Goal: Task Accomplishment & Management: Manage account settings

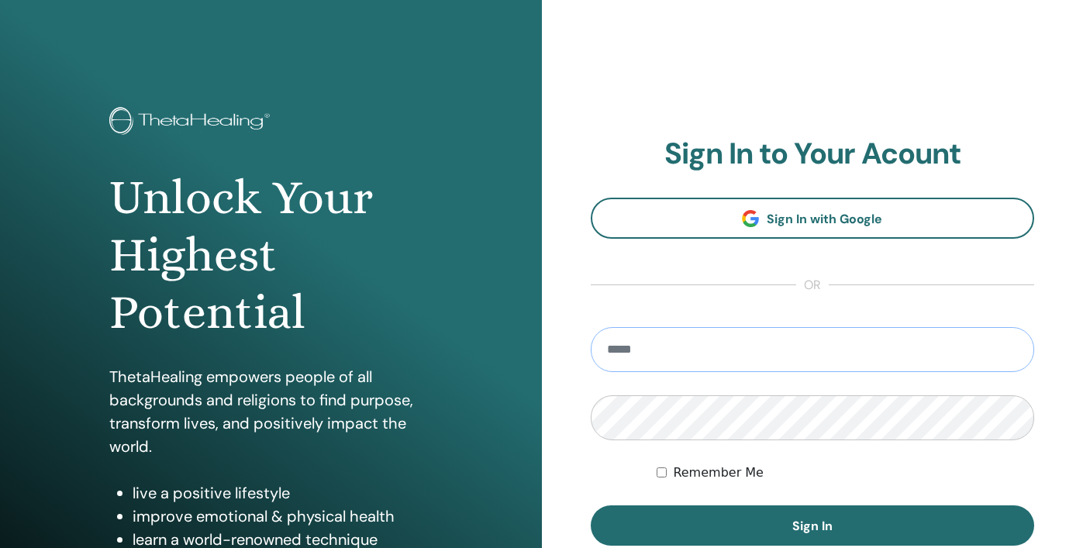
type input "**********"
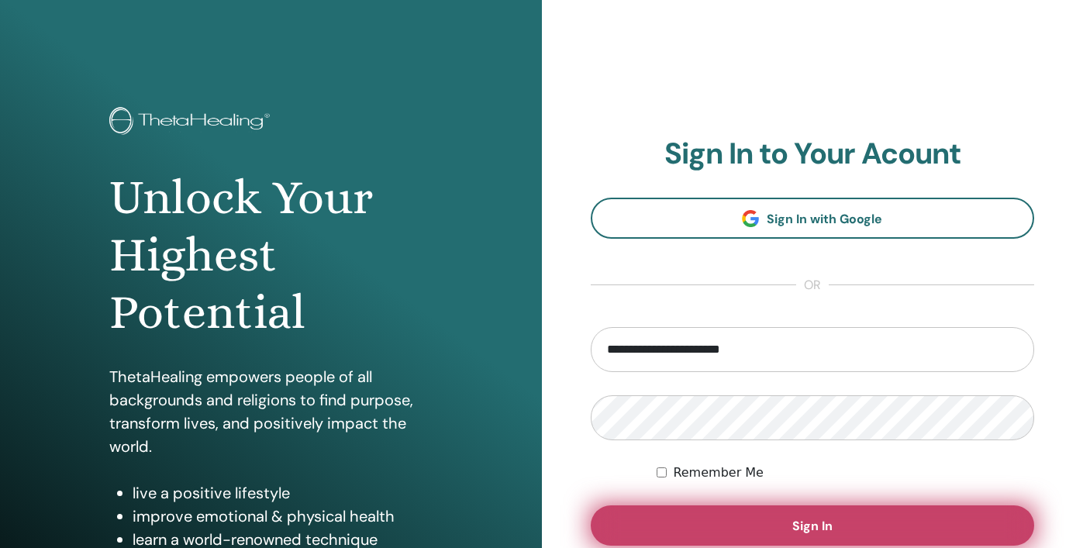
click at [765, 519] on button "Sign In" at bounding box center [813, 526] width 444 height 40
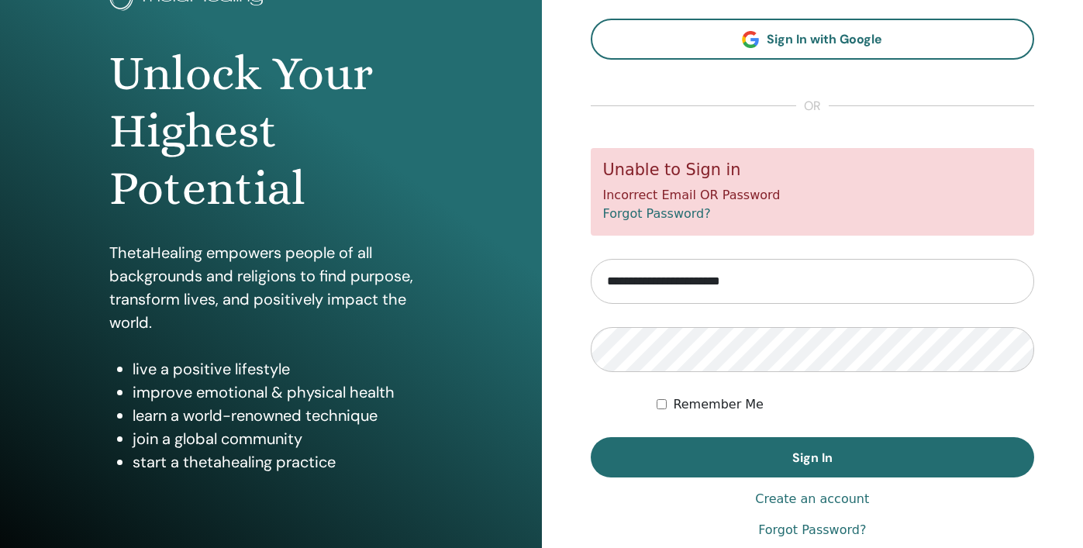
scroll to position [130, 0]
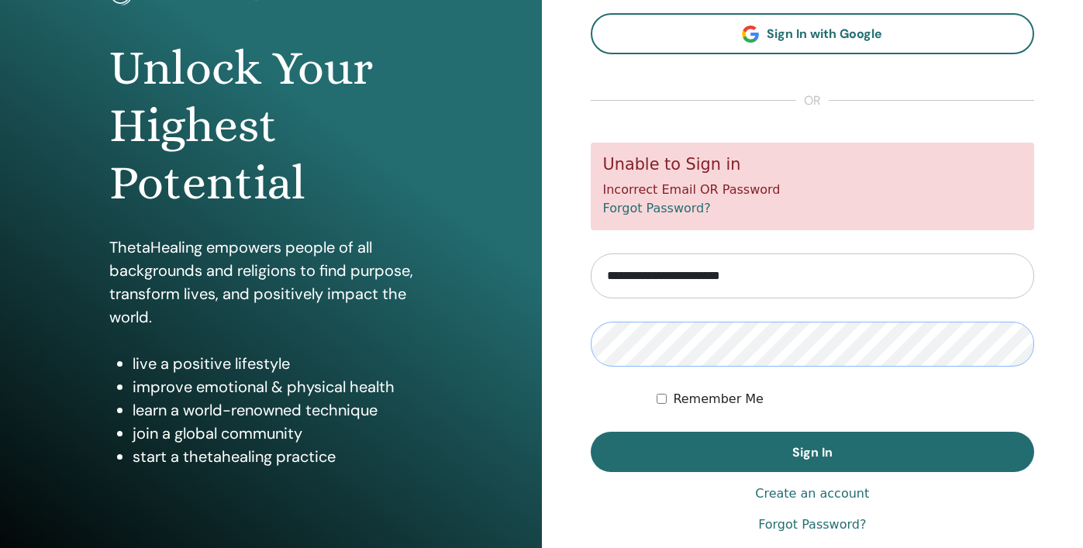
click at [591, 432] on button "Sign In" at bounding box center [813, 452] width 444 height 40
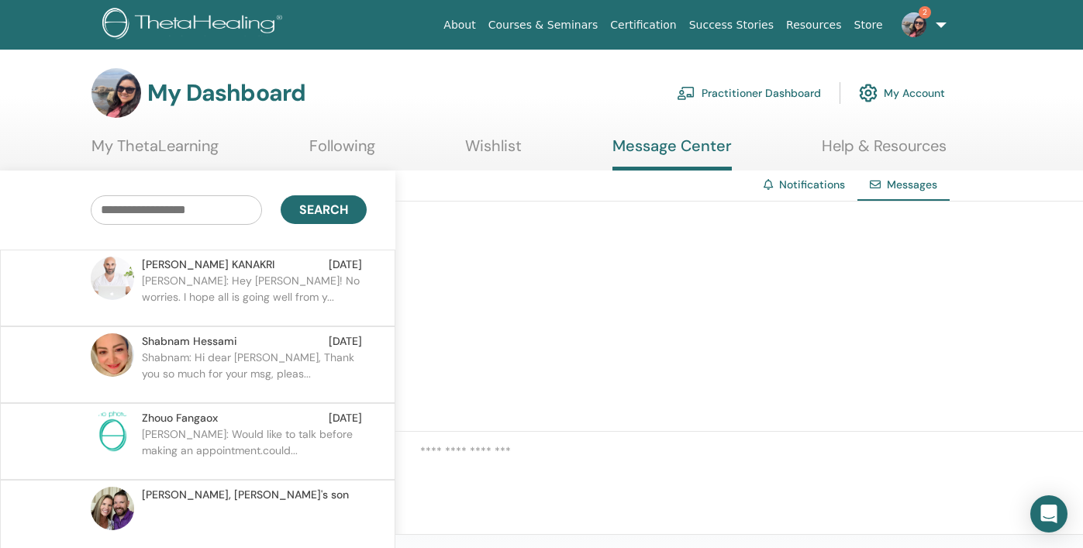
click at [300, 300] on p "[PERSON_NAME]: Hey [PERSON_NAME]! No worries. I hope all is going well from y..." at bounding box center [254, 296] width 225 height 47
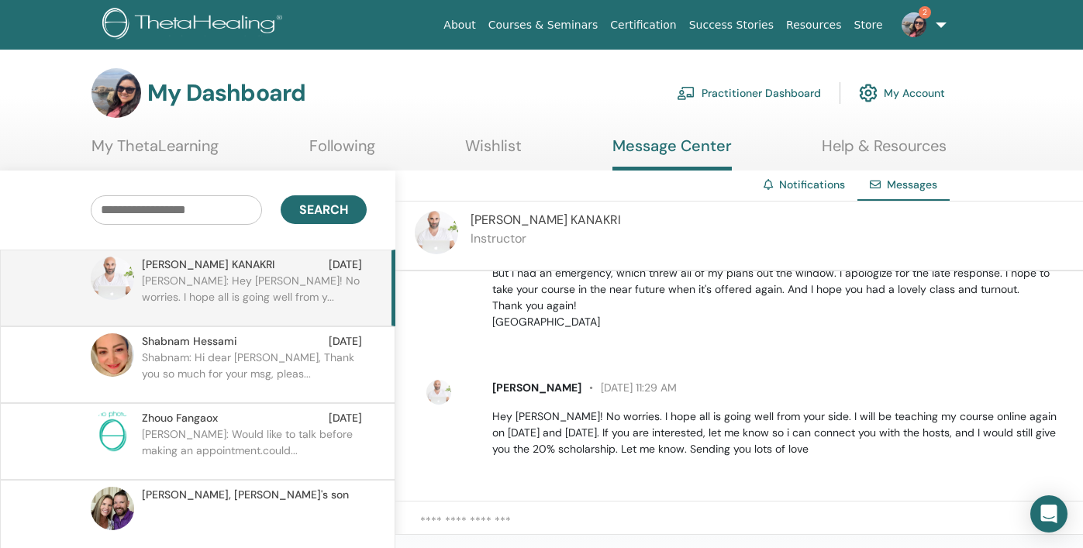
click at [201, 153] on link "My ThetaLearning" at bounding box center [155, 151] width 127 height 30
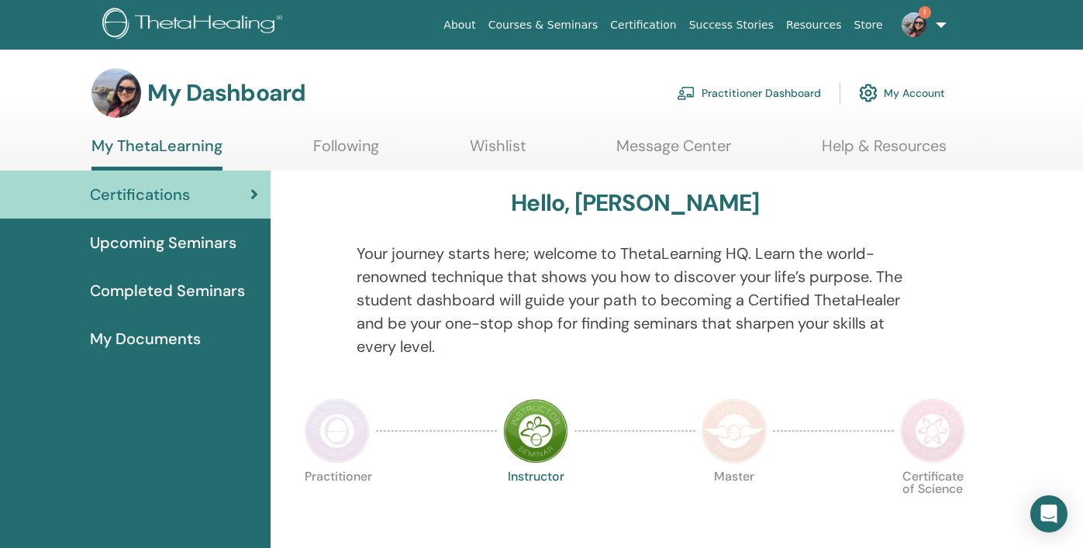
scroll to position [19, 0]
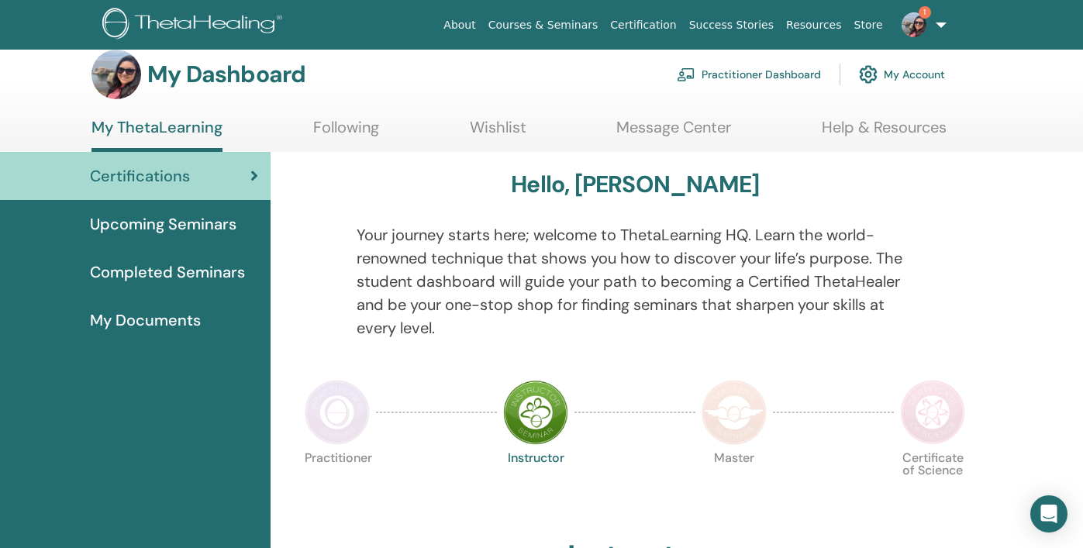
click at [849, 126] on link "Help & Resources" at bounding box center [884, 133] width 125 height 30
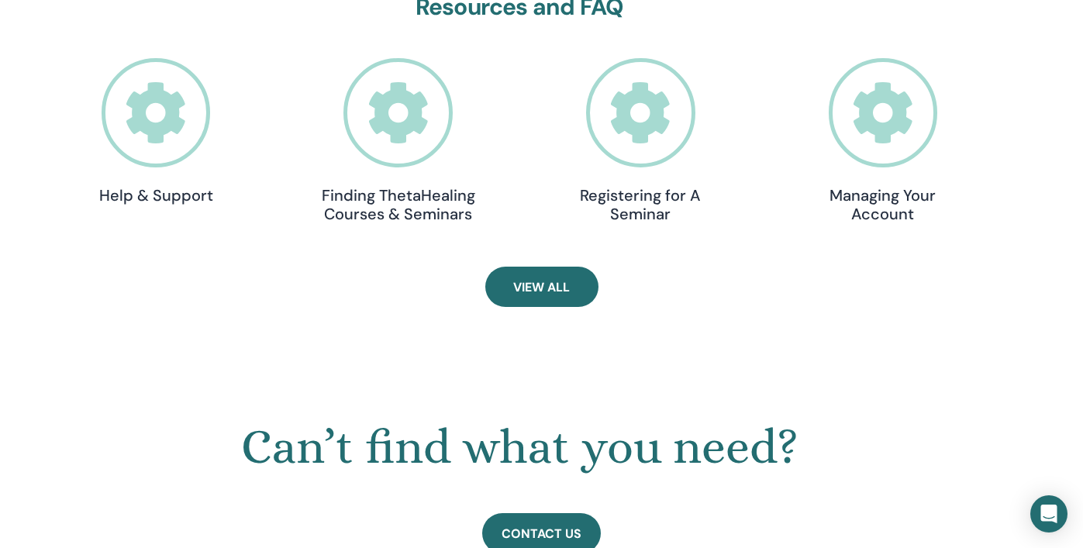
scroll to position [557, 0]
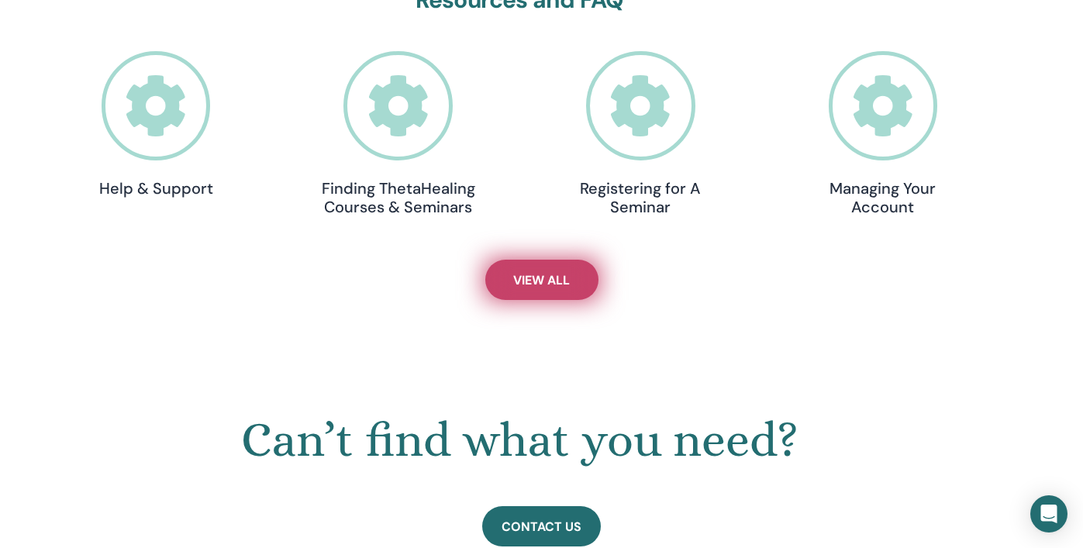
click at [544, 285] on span "View All" at bounding box center [541, 280] width 57 height 16
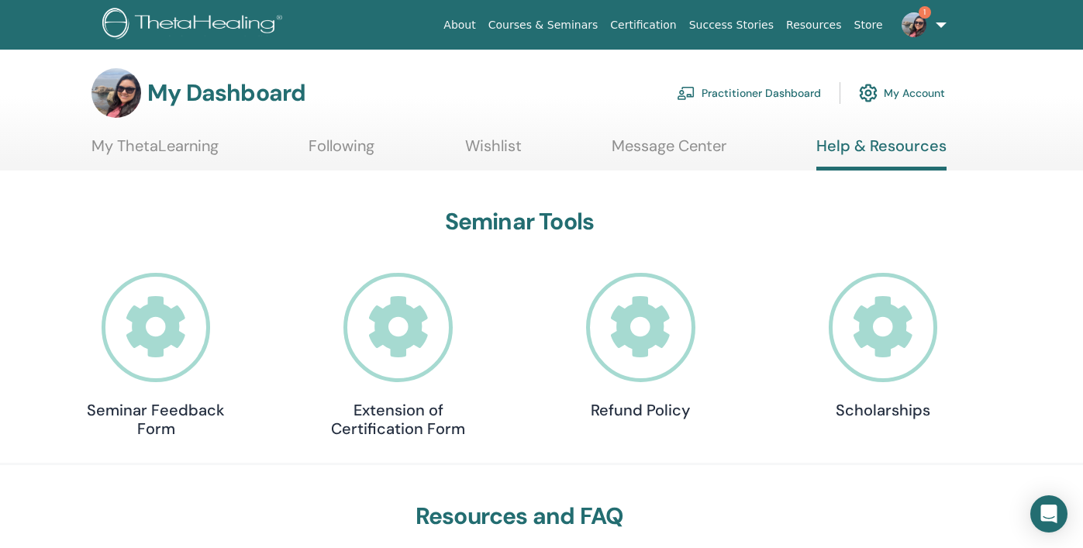
click at [750, 96] on link "Practitioner Dashboard" at bounding box center [749, 93] width 144 height 34
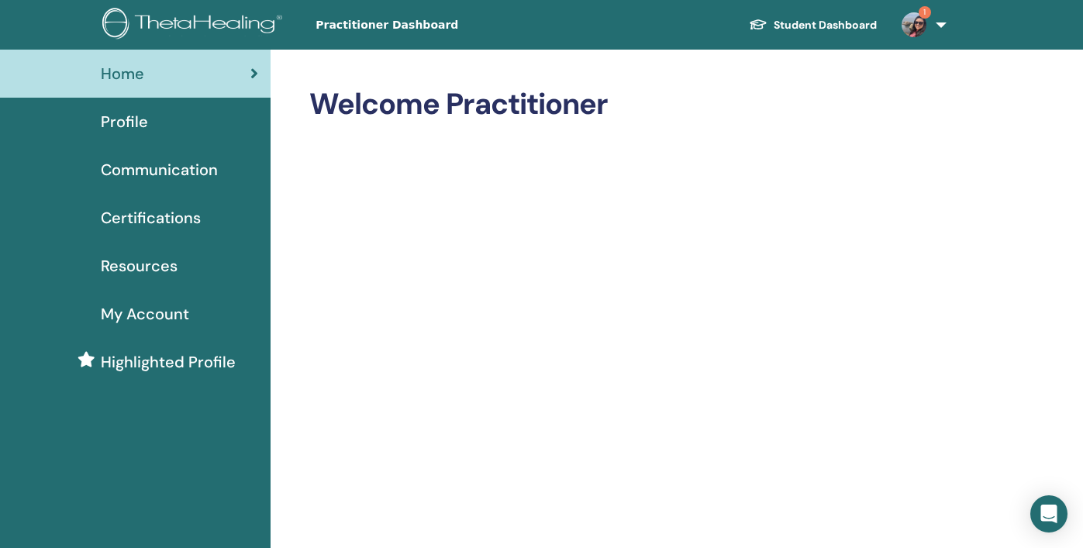
click at [117, 119] on span "Profile" at bounding box center [124, 121] width 47 height 23
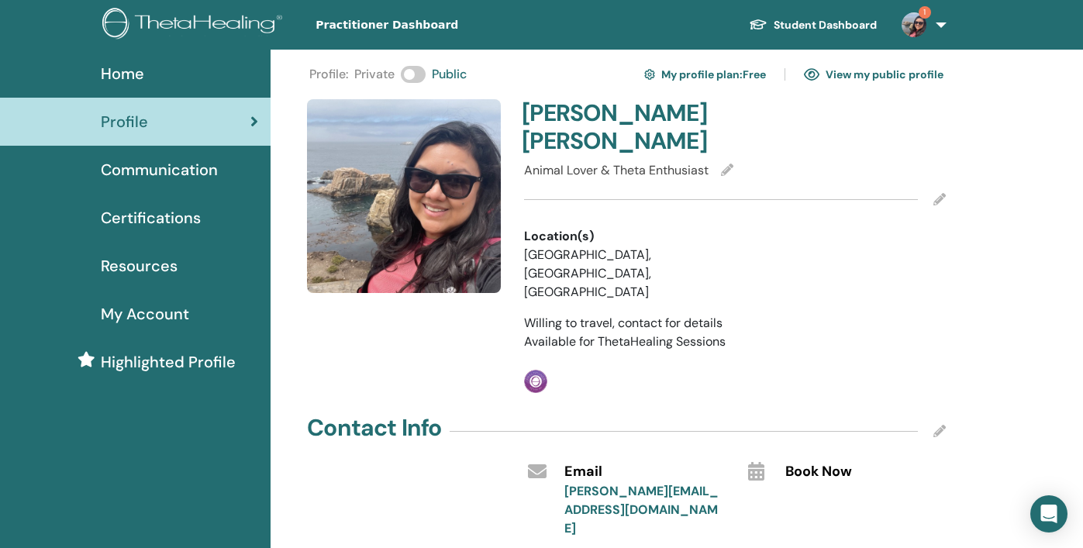
click at [196, 162] on span "Communication" at bounding box center [159, 169] width 117 height 23
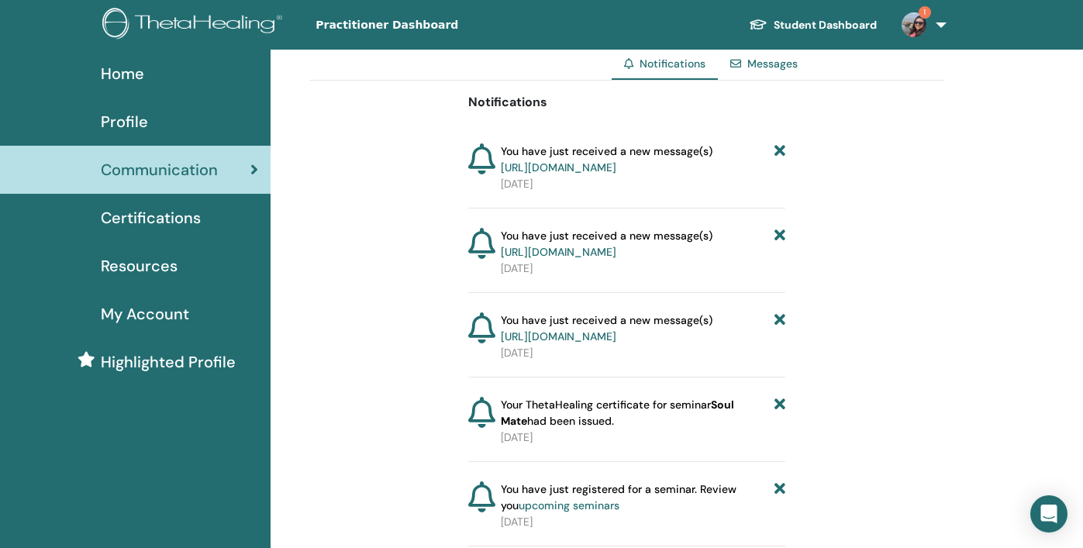
click at [190, 222] on span "Certifications" at bounding box center [151, 217] width 100 height 23
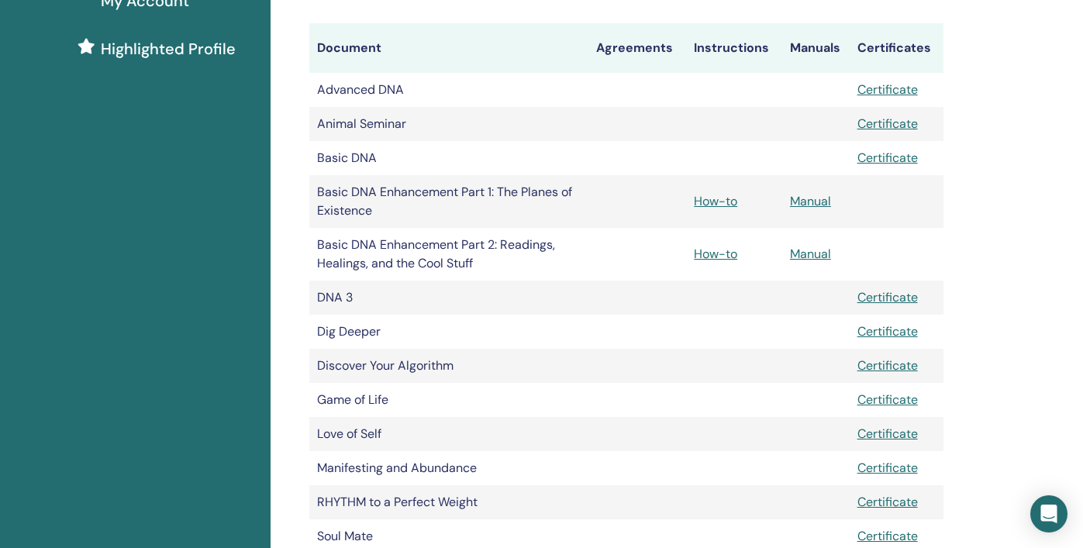
scroll to position [228, 0]
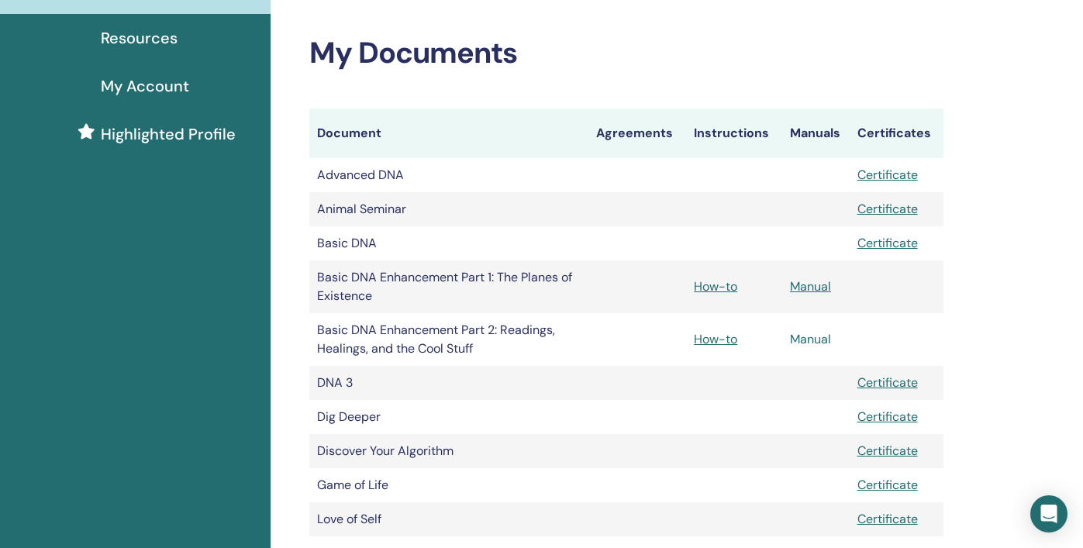
click at [803, 343] on link "Manual" at bounding box center [810, 339] width 41 height 16
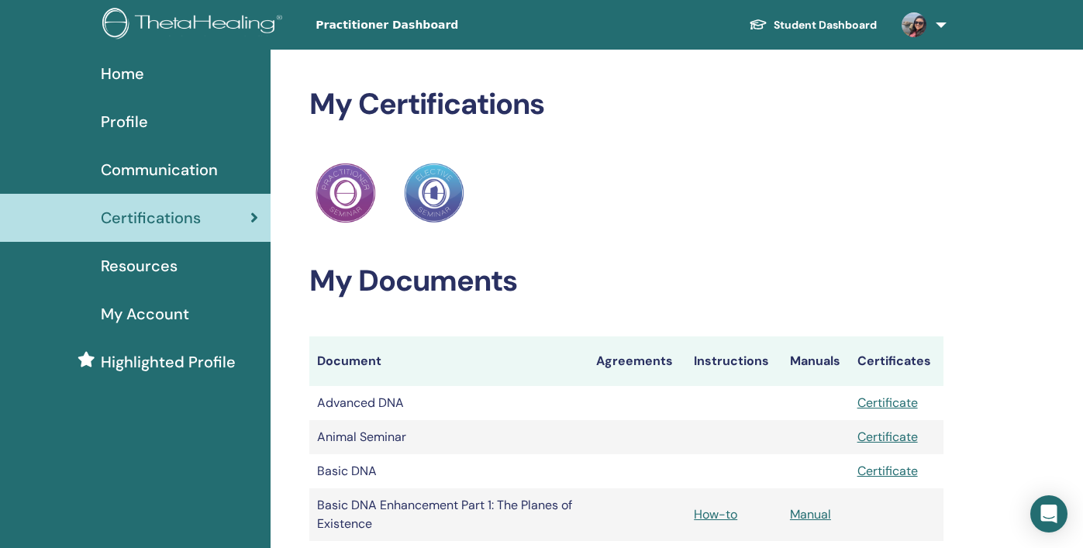
scroll to position [228, 0]
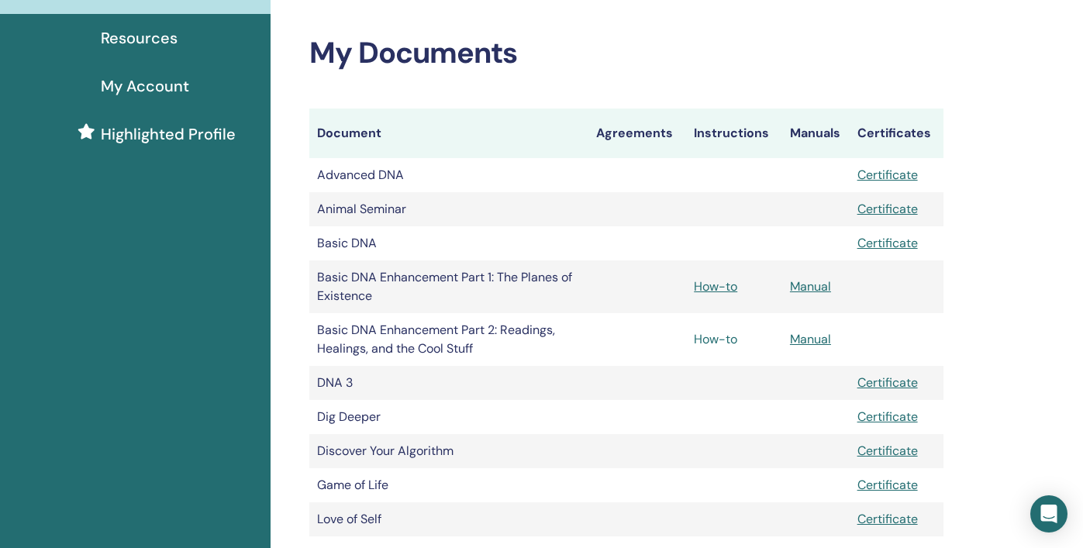
click at [723, 342] on link "How-to" at bounding box center [715, 339] width 43 height 16
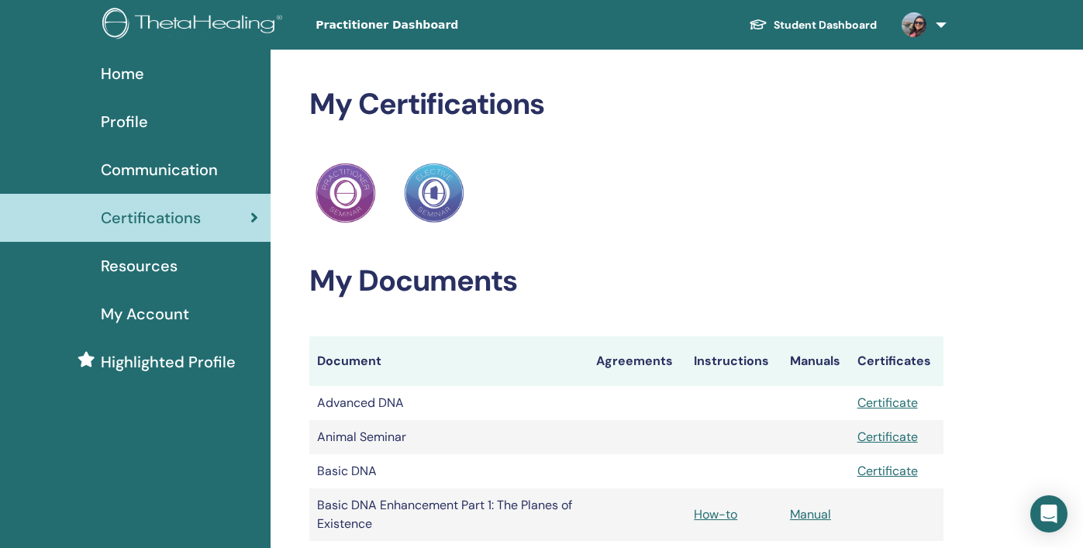
click at [161, 265] on span "Resources" at bounding box center [139, 265] width 77 height 23
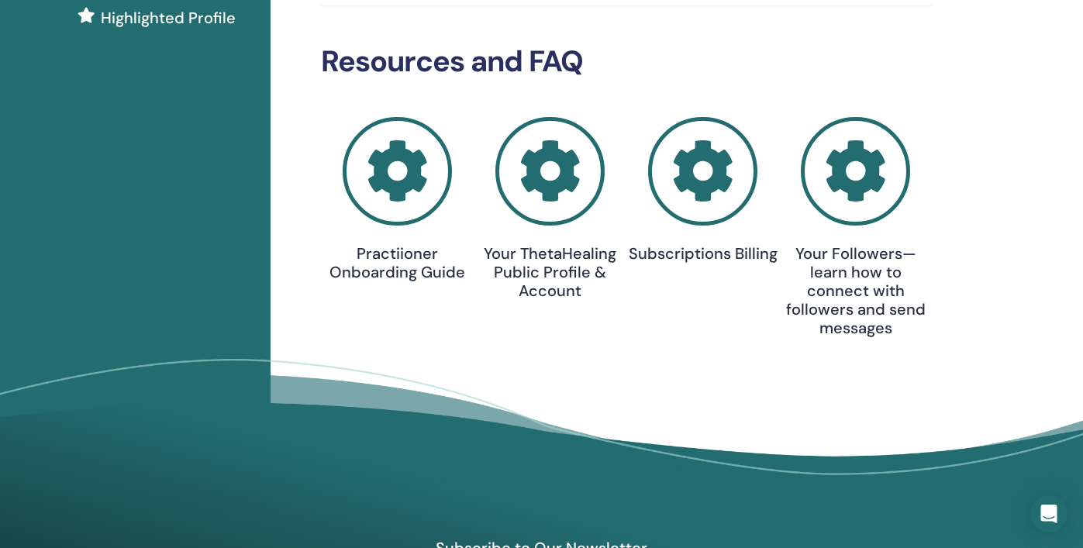
scroll to position [355, 0]
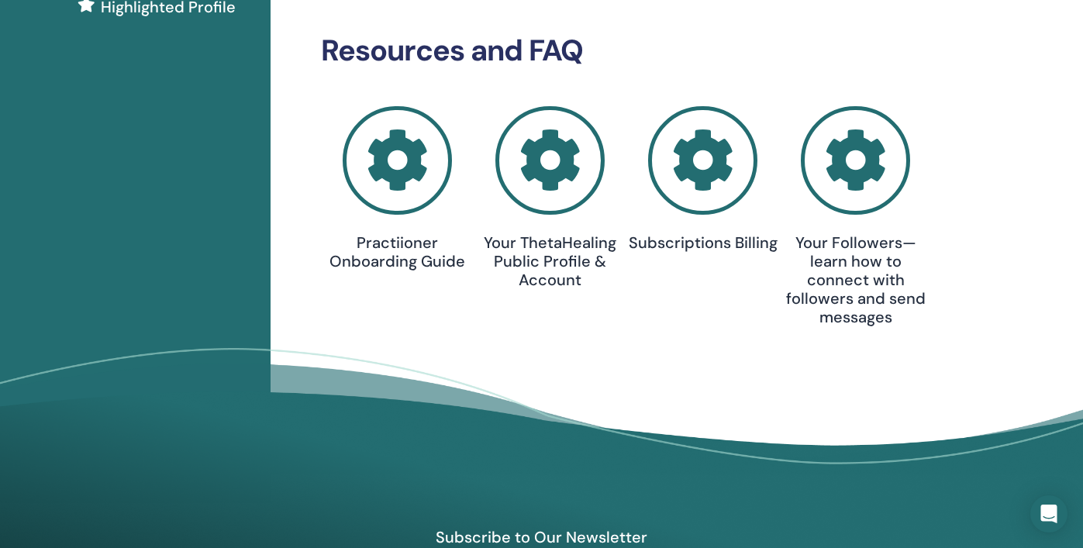
click at [561, 166] on icon at bounding box center [550, 160] width 109 height 109
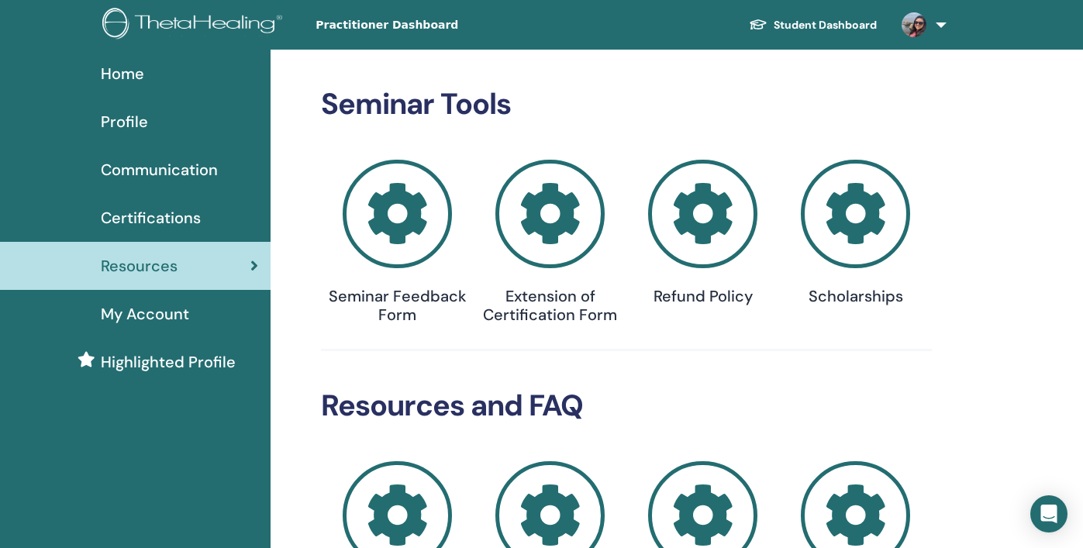
scroll to position [355, 0]
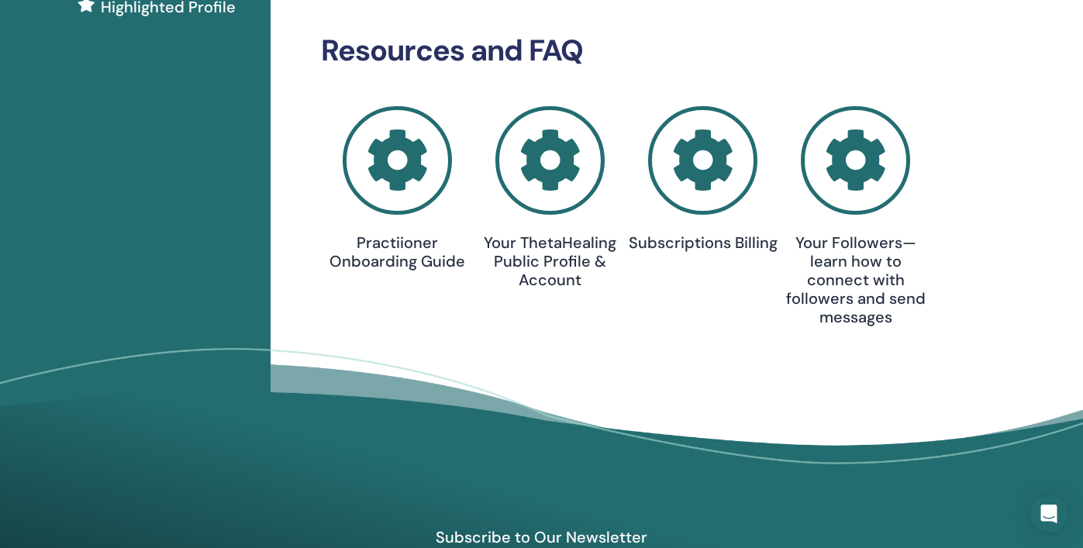
click at [414, 188] on icon at bounding box center [397, 160] width 109 height 109
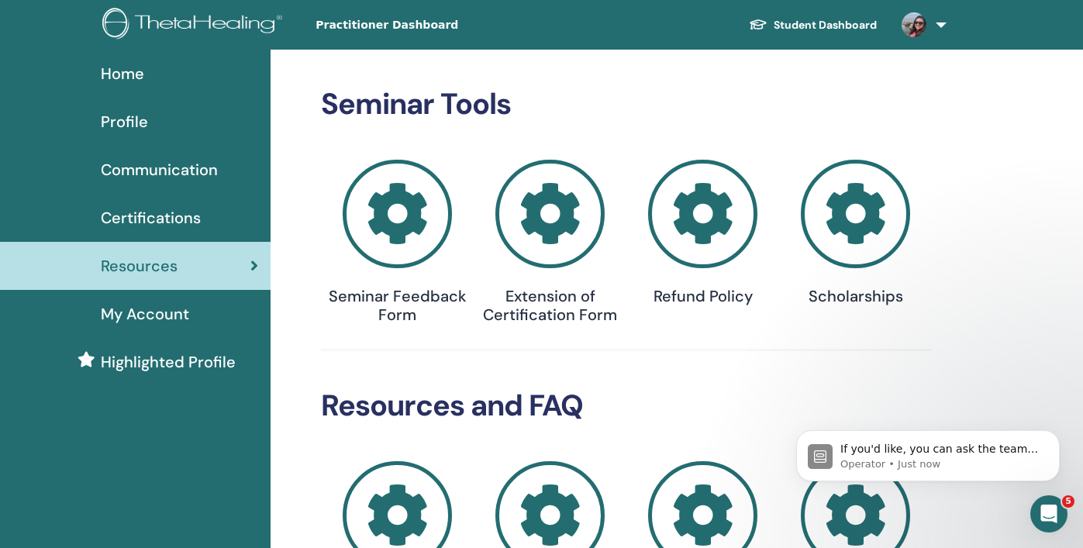
click at [178, 330] on link "My Account" at bounding box center [135, 314] width 271 height 48
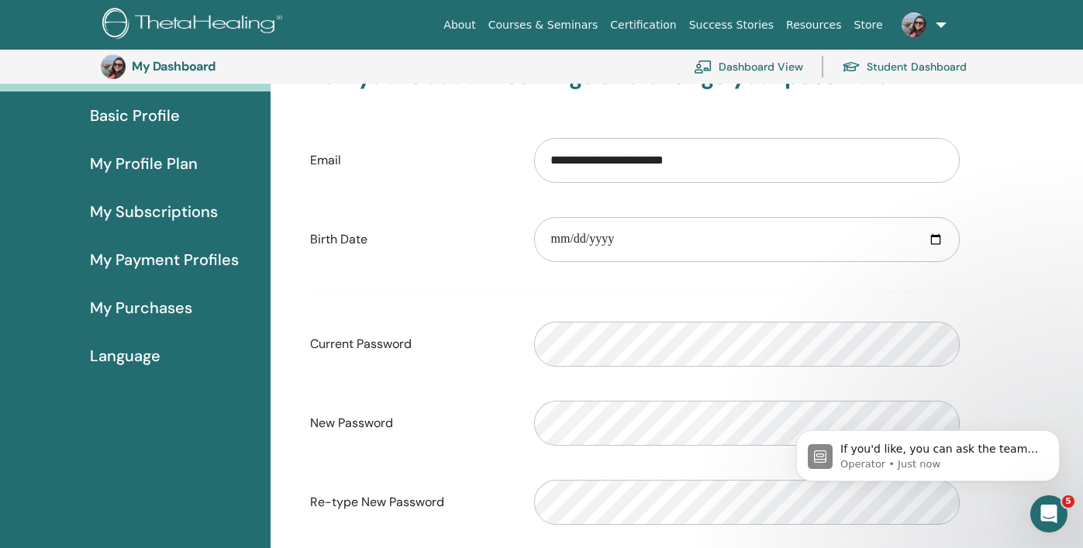
scroll to position [115, 0]
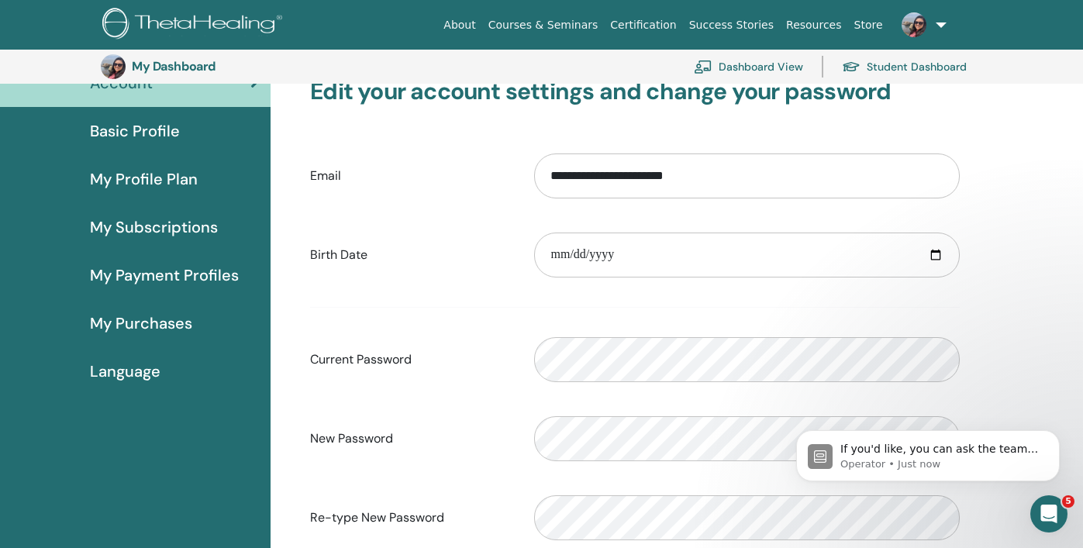
click at [164, 367] on div "Language" at bounding box center [135, 371] width 246 height 23
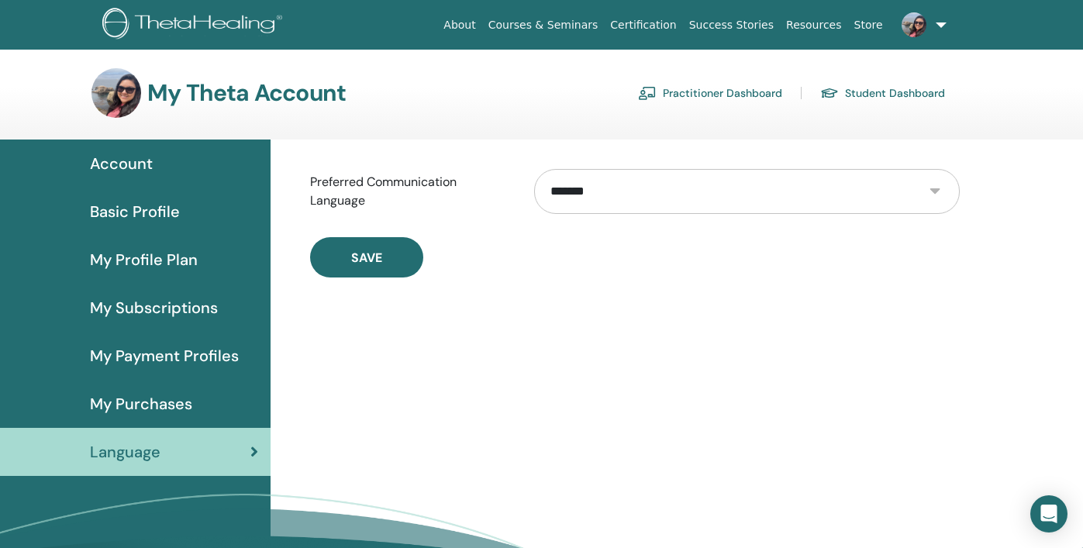
click at [173, 310] on span "My Subscriptions" at bounding box center [154, 307] width 128 height 23
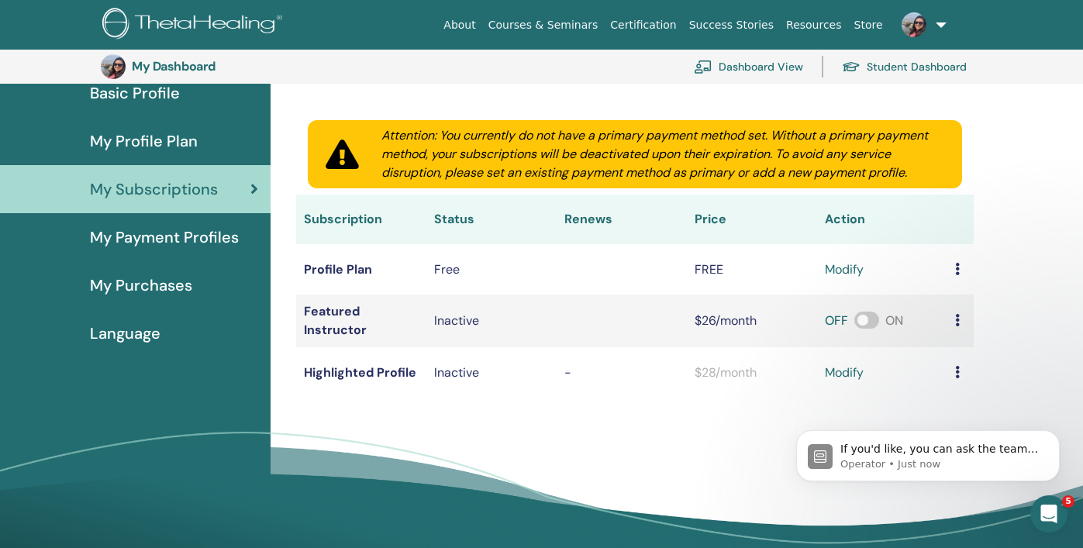
scroll to position [148, 0]
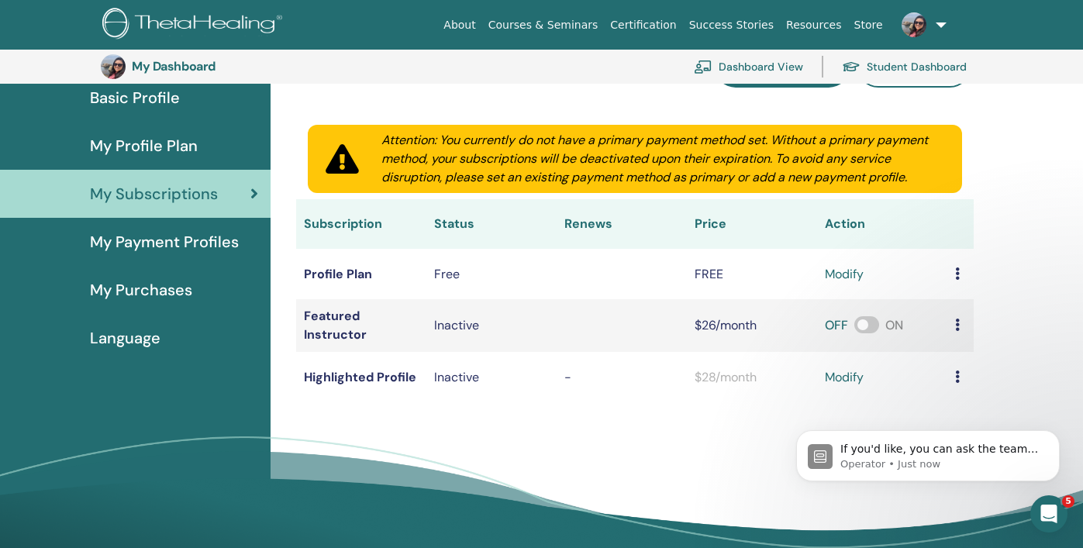
click at [956, 323] on icon at bounding box center [957, 325] width 5 height 12
click at [1027, 237] on div "My Subscriptions Subscriptions Purchases Attention: You currently do not have a…" at bounding box center [677, 309] width 813 height 566
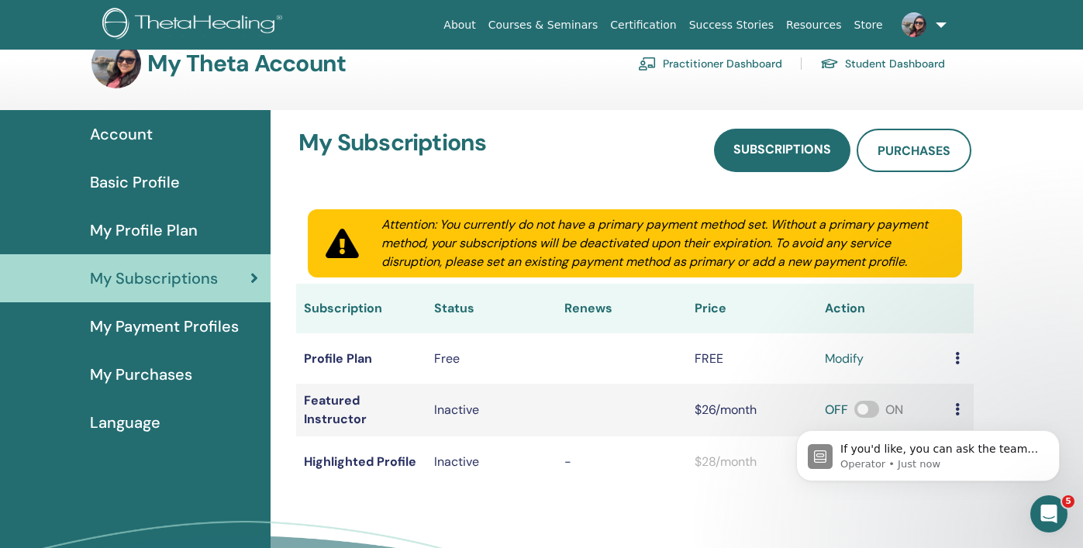
scroll to position [27, 0]
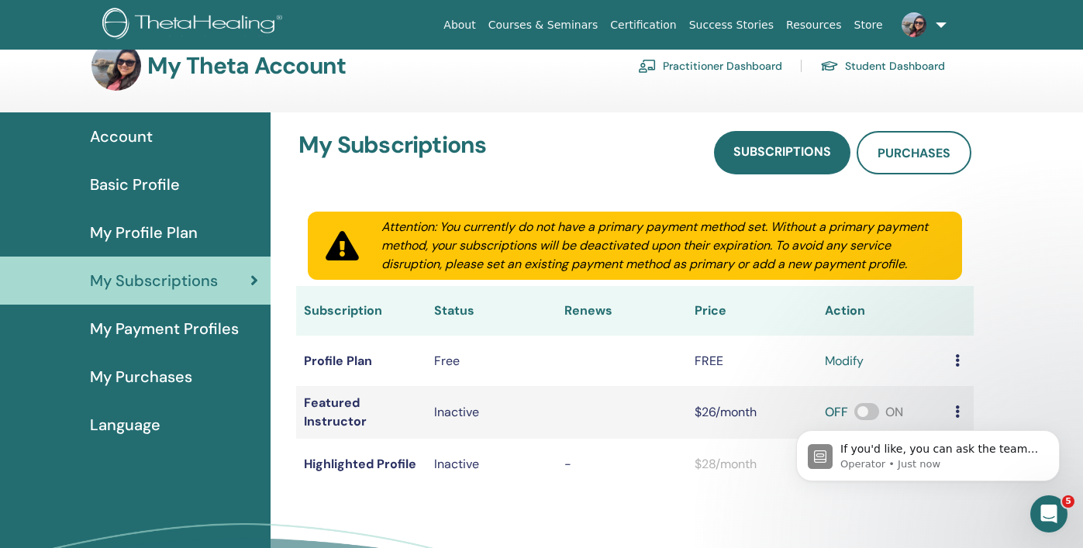
click at [185, 235] on span "My Profile Plan" at bounding box center [144, 232] width 108 height 23
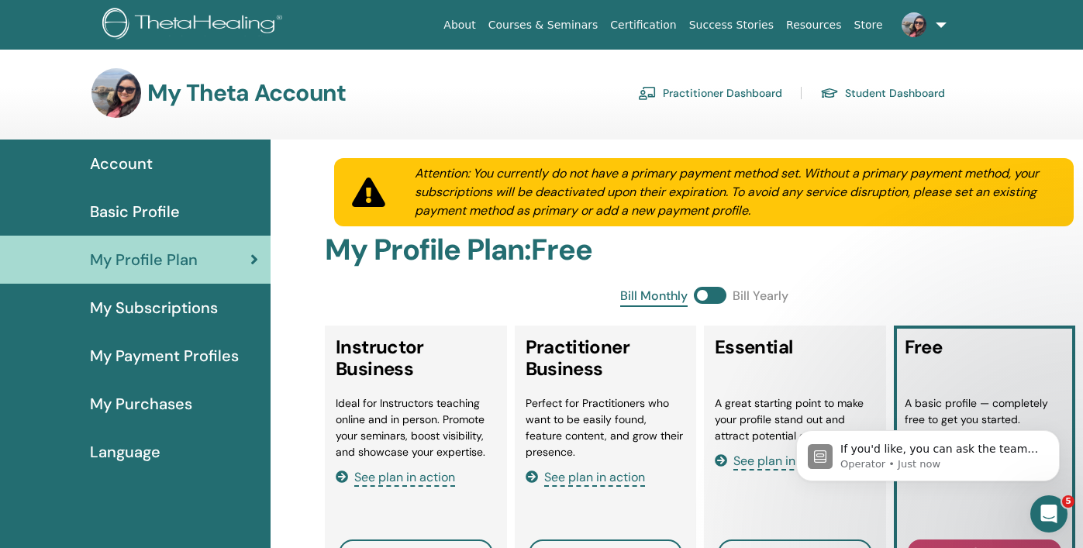
click at [174, 225] on link "Basic Profile" at bounding box center [135, 212] width 271 height 48
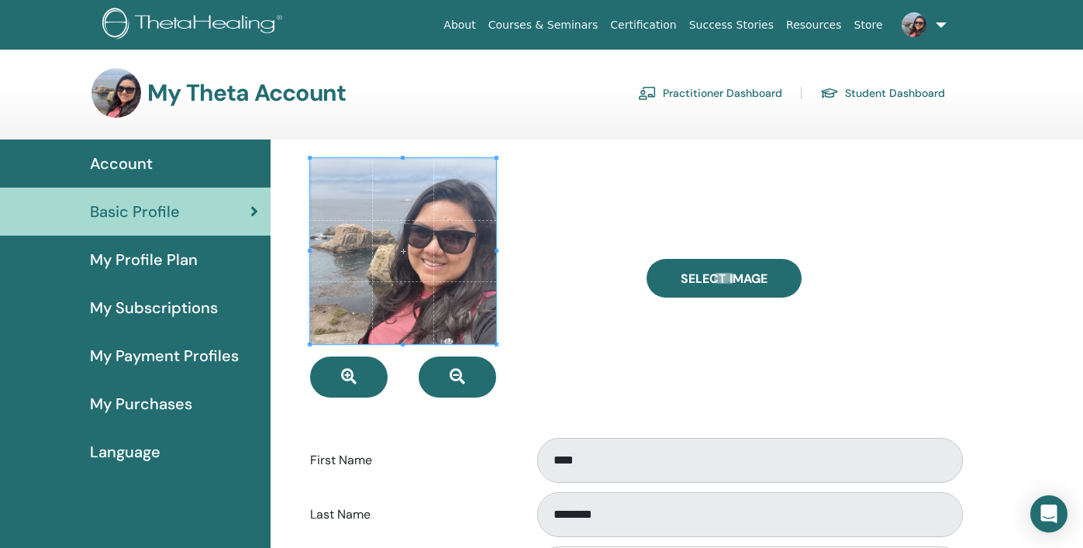
click at [163, 163] on div "Account" at bounding box center [135, 163] width 246 height 23
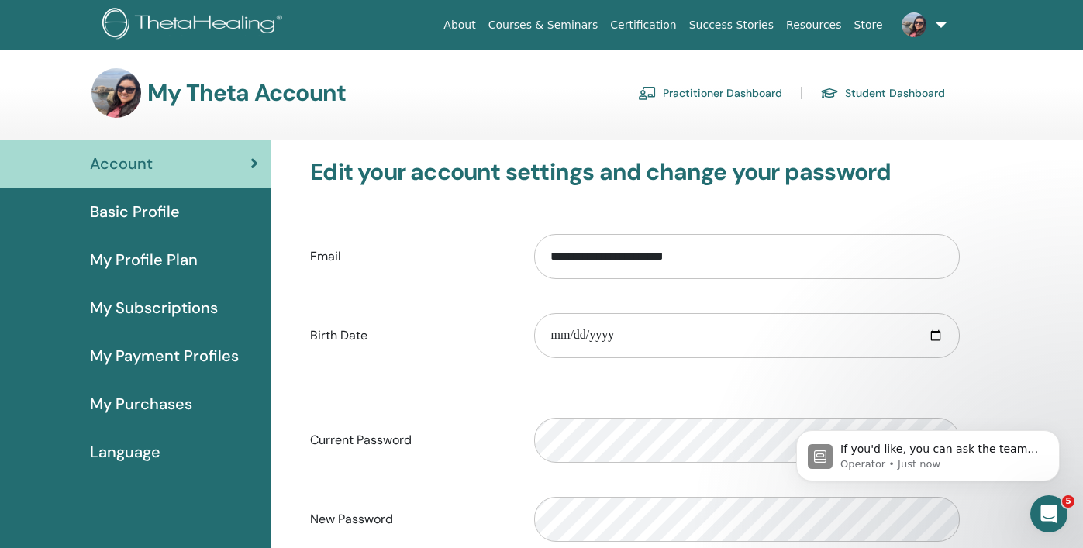
click at [482, 22] on link "About" at bounding box center [459, 25] width 44 height 29
